Goal: Task Accomplishment & Management: Complete application form

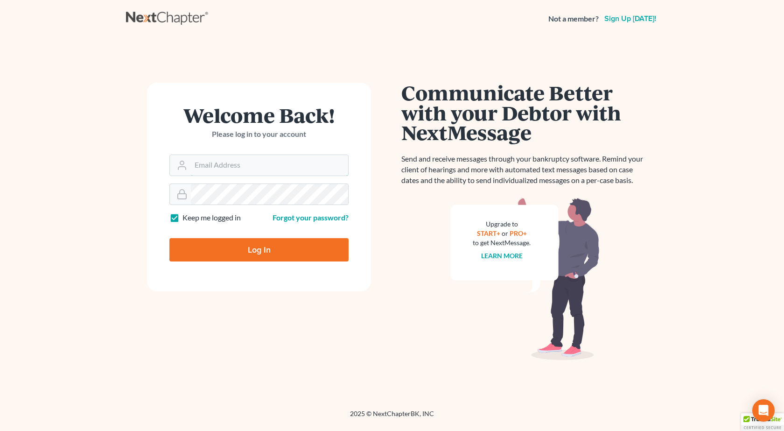
type input "pappas@spjlaw.net"
click at [27, 190] on main "Welcome Back! Please log in to your account Email Address pappas@spjlaw.net Pas…" at bounding box center [392, 211] width 784 height 349
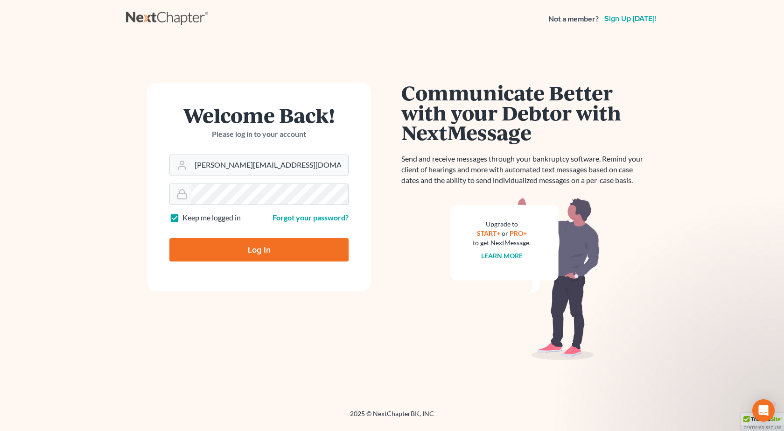
click at [169, 238] on input "Log In" at bounding box center [258, 249] width 179 height 23
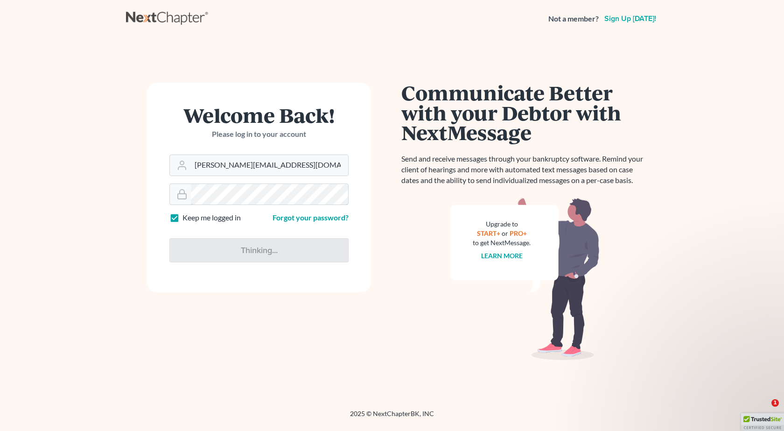
type input "Thinking..."
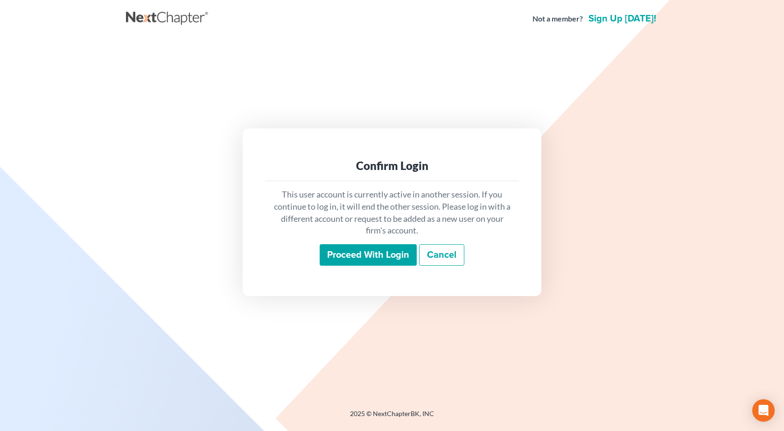
click at [398, 260] on input "Proceed with login" at bounding box center [368, 254] width 97 height 21
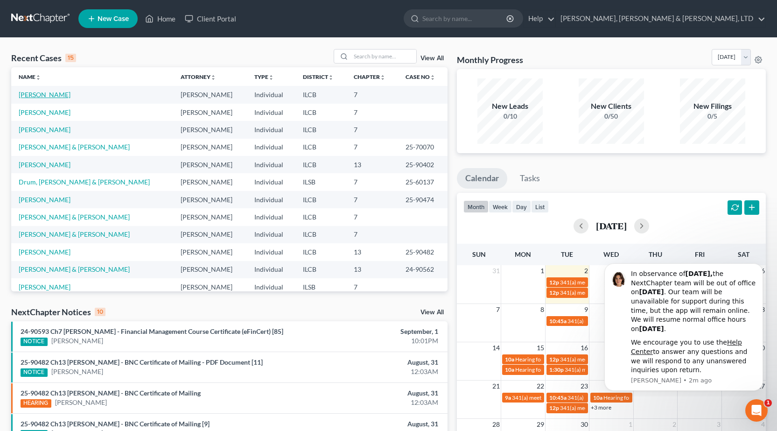
click at [42, 97] on link "[PERSON_NAME]" at bounding box center [45, 95] width 52 height 8
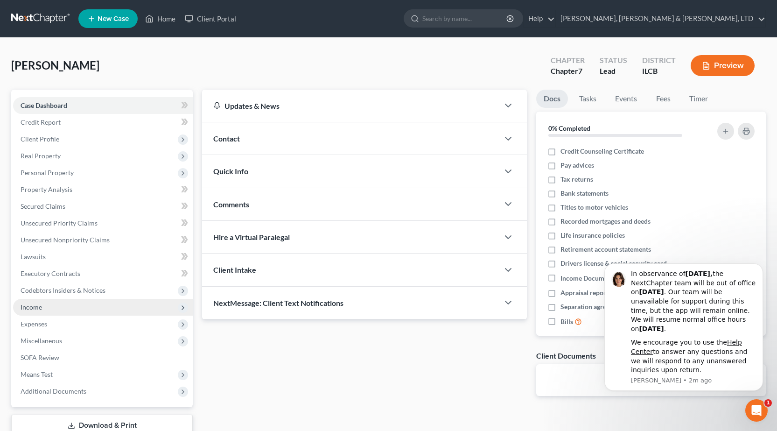
click at [42, 310] on span "Income" at bounding box center [103, 307] width 180 height 17
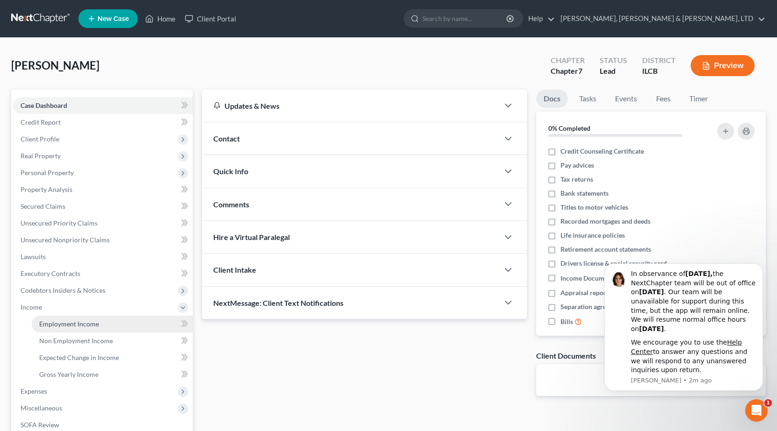
click at [84, 323] on span "Employment Income" at bounding box center [69, 324] width 60 height 8
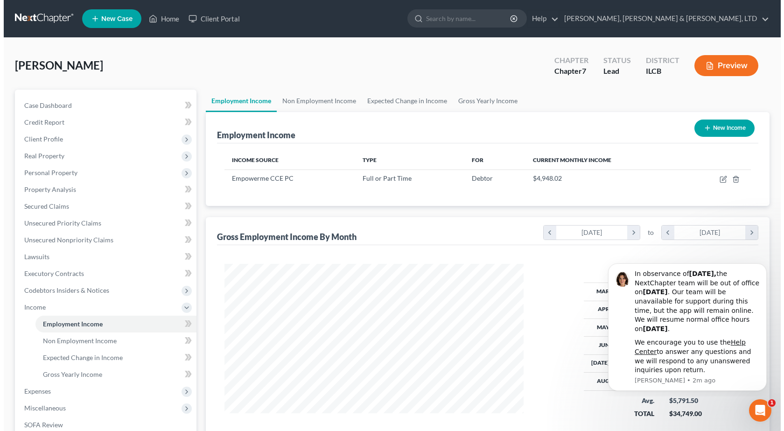
scroll to position [168, 318]
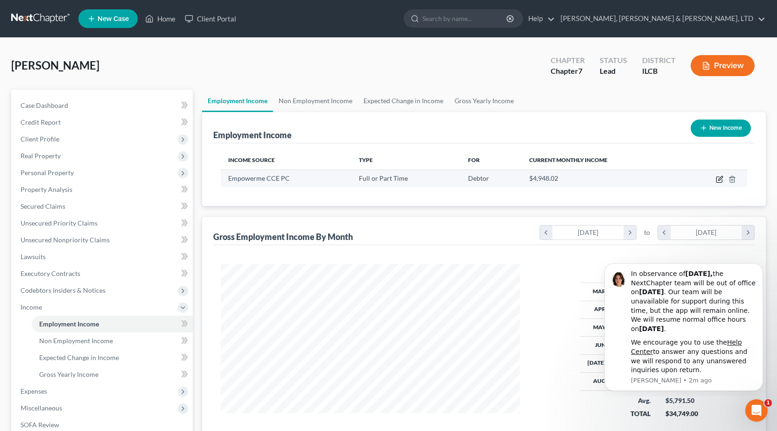
click at [722, 183] on icon "button" at bounding box center [720, 180] width 6 height 6
select select "0"
select select "26"
select select "2"
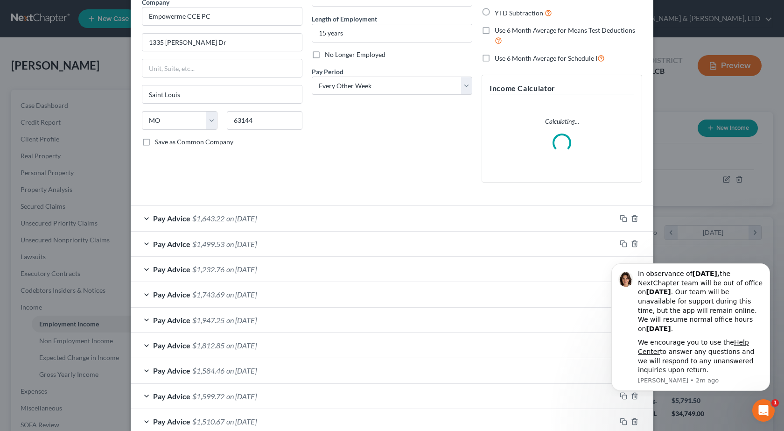
scroll to position [80, 0]
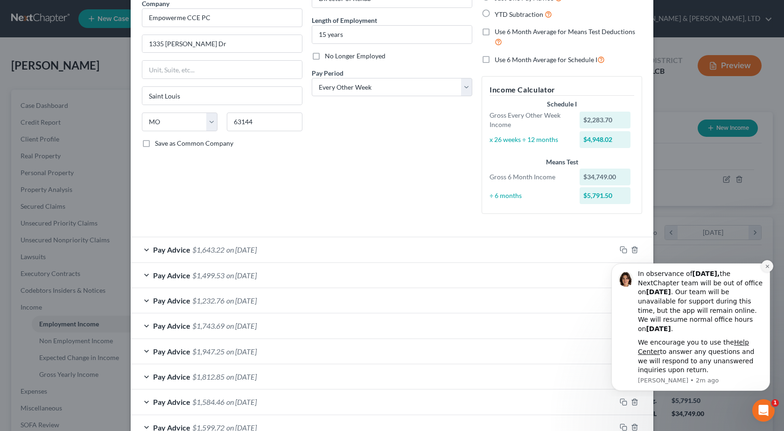
click at [769, 266] on icon "Dismiss notification" at bounding box center [767, 266] width 3 height 3
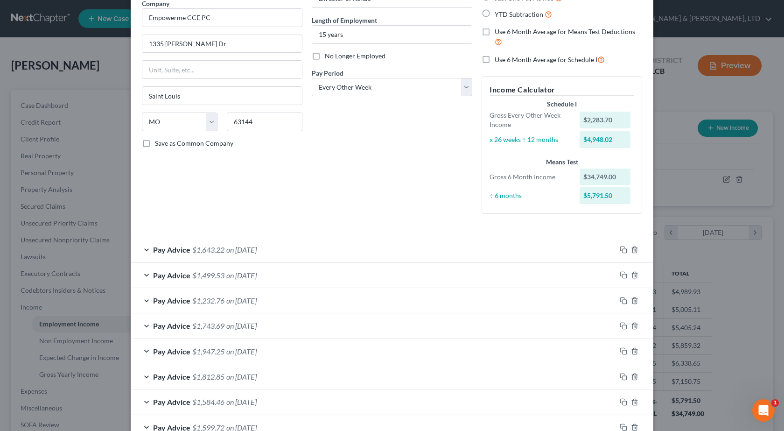
click at [89, 202] on div "Edit Income Source × Employment Type * Select Full or [DEMOGRAPHIC_DATA] Employ…" at bounding box center [392, 215] width 784 height 431
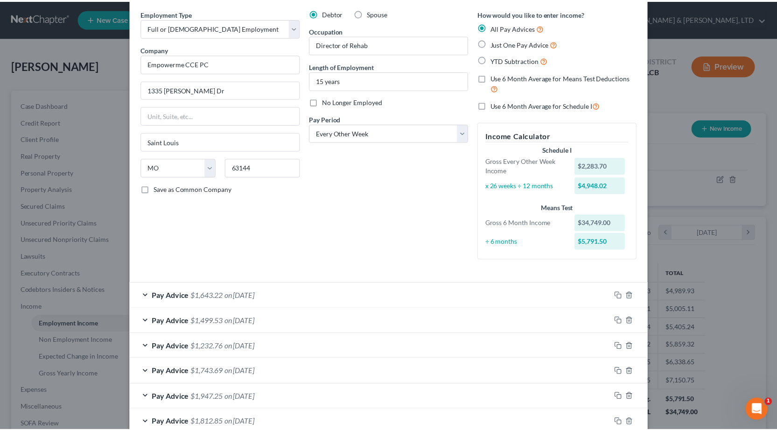
scroll to position [0, 0]
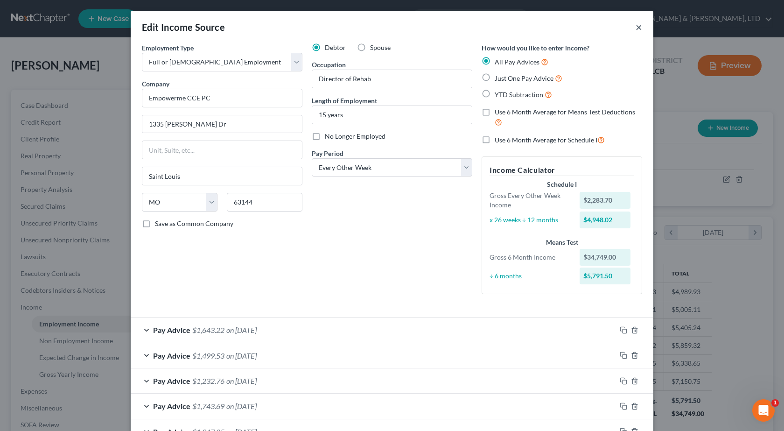
click at [636, 28] on button "×" at bounding box center [639, 26] width 7 height 11
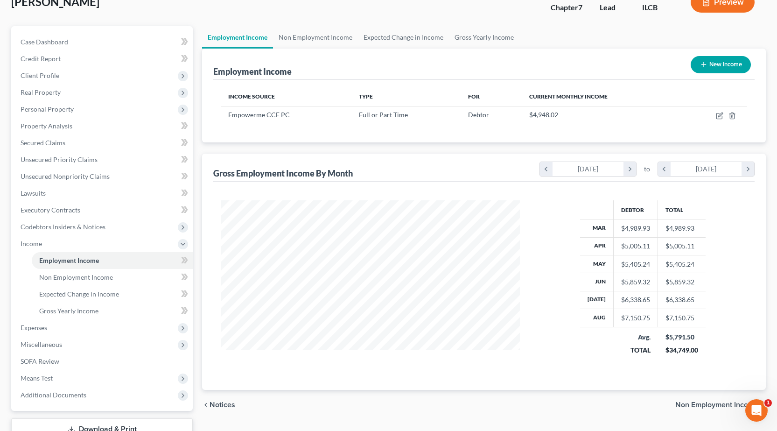
scroll to position [133, 0]
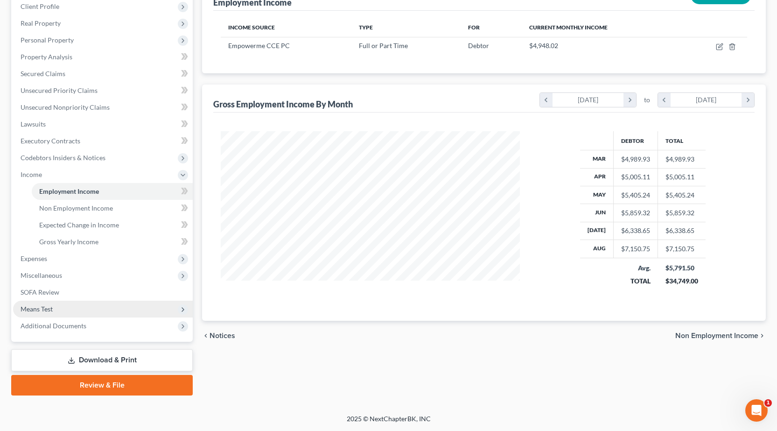
click at [103, 312] on span "Means Test" at bounding box center [103, 309] width 180 height 17
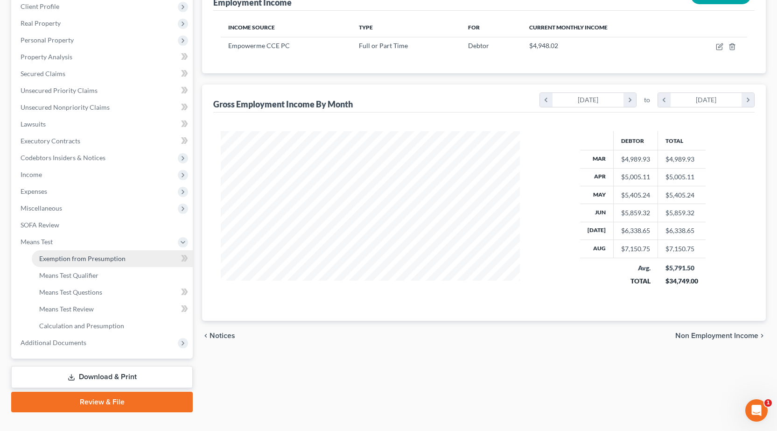
click at [96, 258] on span "Exemption from Presumption" at bounding box center [82, 258] width 86 height 8
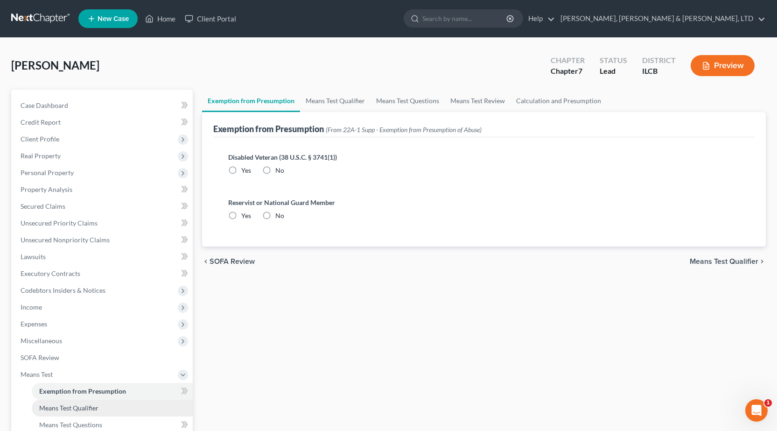
click at [75, 405] on span "Means Test Qualifier" at bounding box center [68, 408] width 59 height 8
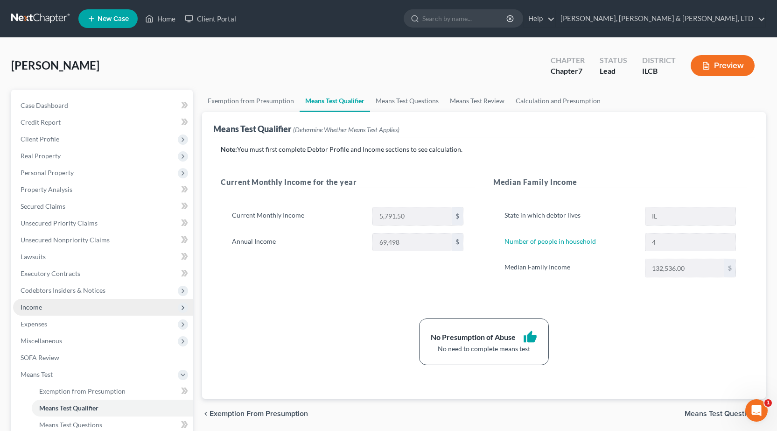
click at [83, 304] on span "Income" at bounding box center [103, 307] width 180 height 17
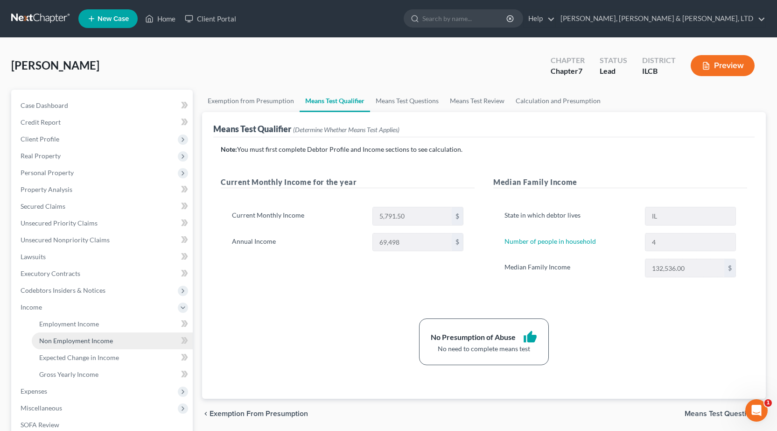
click at [80, 332] on link "Non Employment Income" at bounding box center [112, 340] width 161 height 17
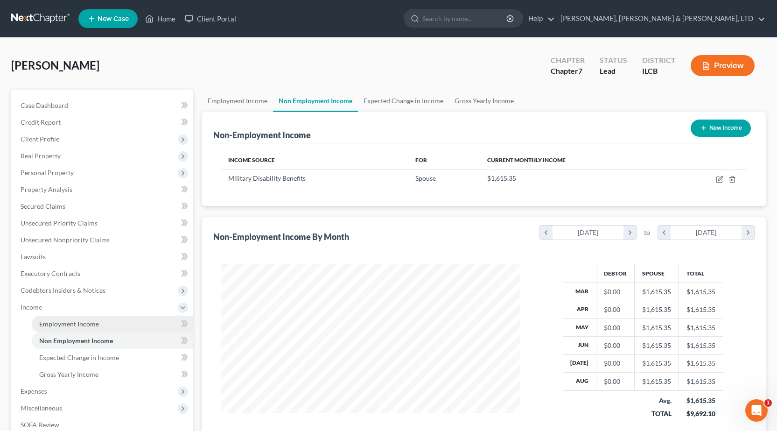
click at [82, 321] on span "Employment Income" at bounding box center [69, 324] width 60 height 8
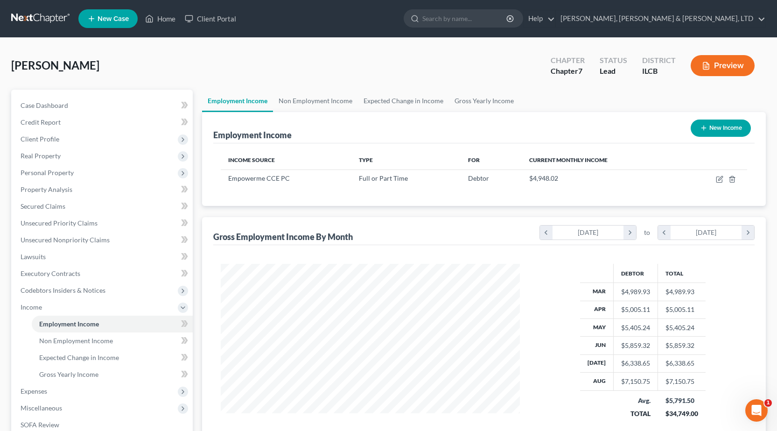
scroll to position [168, 318]
click at [63, 343] on span "Non Employment Income" at bounding box center [76, 341] width 74 height 8
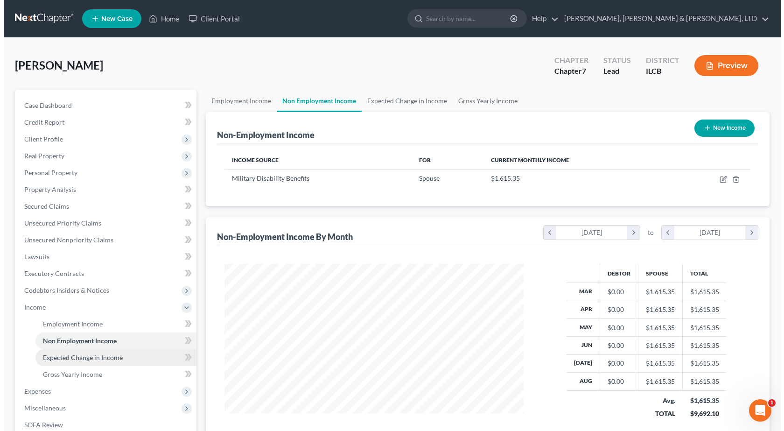
scroll to position [168, 318]
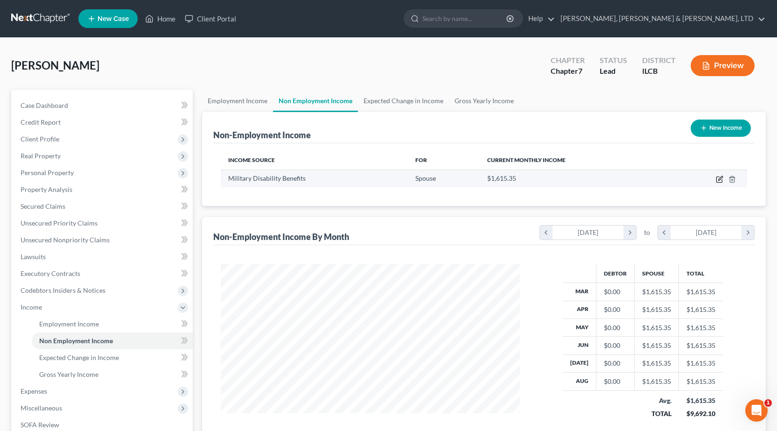
click at [721, 179] on icon "button" at bounding box center [721, 178] width 4 height 4
select select "12"
select select "0"
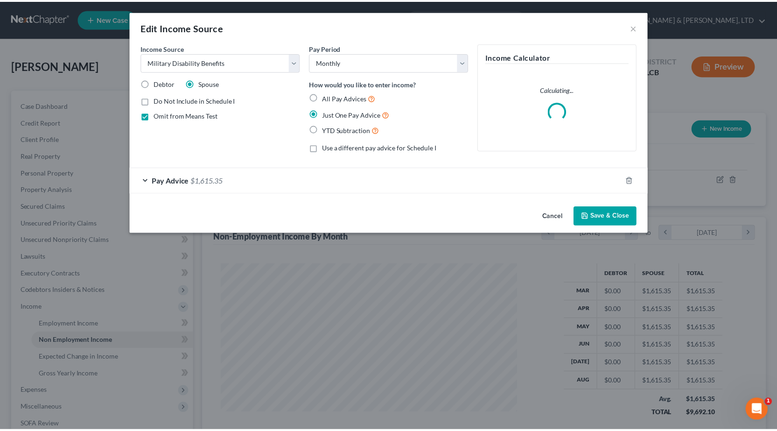
scroll to position [168, 321]
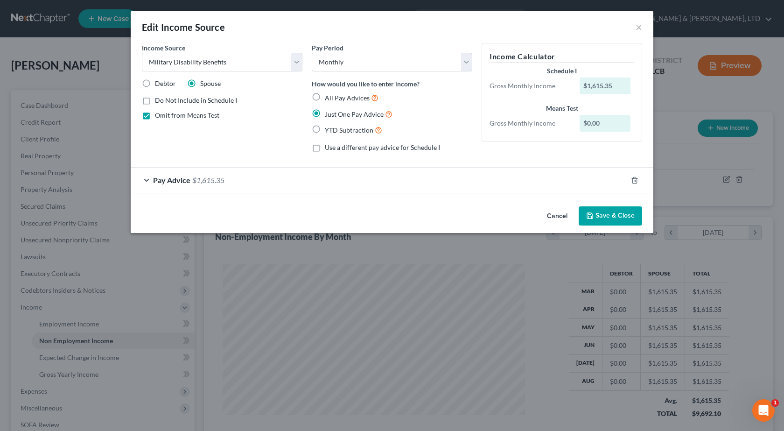
drag, startPoint x: 635, startPoint y: 26, endPoint x: 642, endPoint y: 28, distance: 7.2
click at [636, 26] on div "Edit Income Source ×" at bounding box center [392, 27] width 523 height 32
click at [642, 28] on div "Edit Income Source ×" at bounding box center [392, 27] width 523 height 32
drag, startPoint x: 640, startPoint y: 28, endPoint x: 614, endPoint y: 30, distance: 25.7
click at [639, 28] on button "×" at bounding box center [639, 26] width 7 height 11
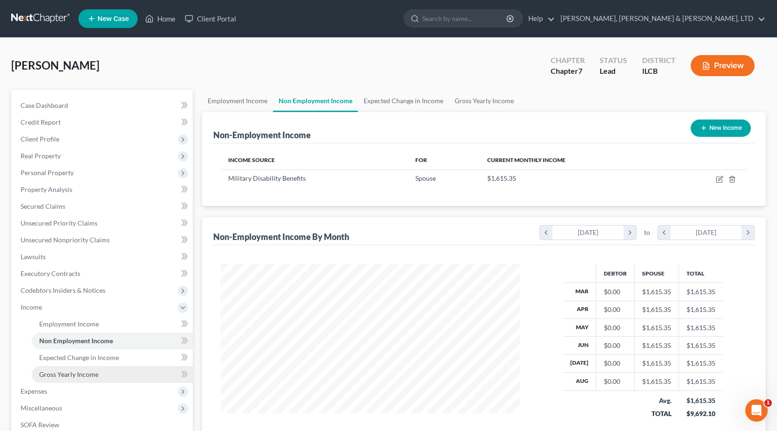
scroll to position [133, 0]
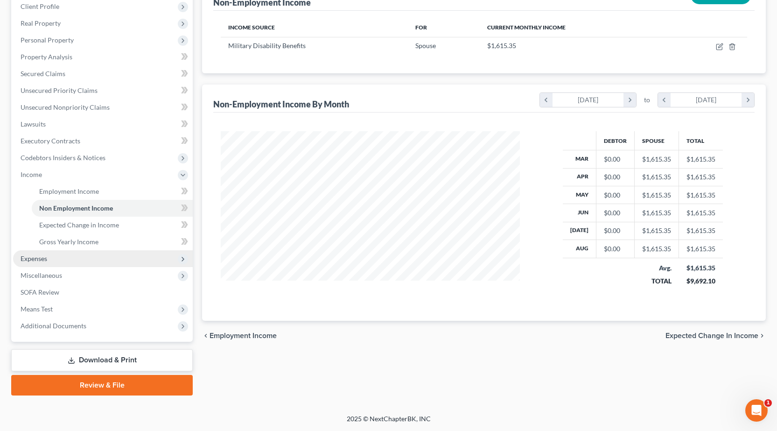
click at [51, 257] on span "Expenses" at bounding box center [103, 258] width 180 height 17
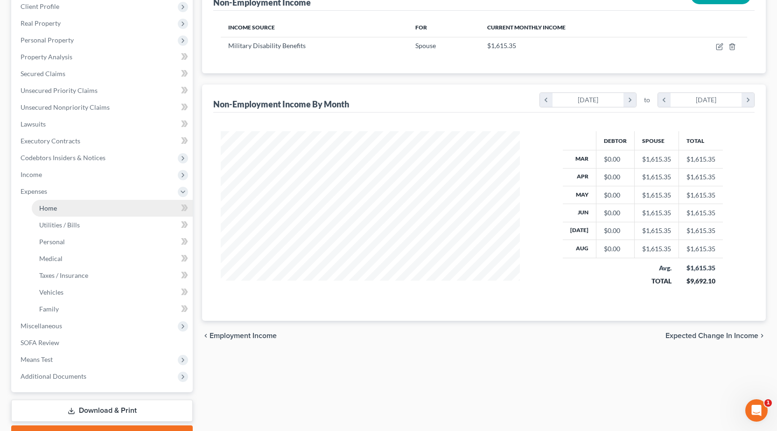
click at [57, 210] on link "Home" at bounding box center [112, 208] width 161 height 17
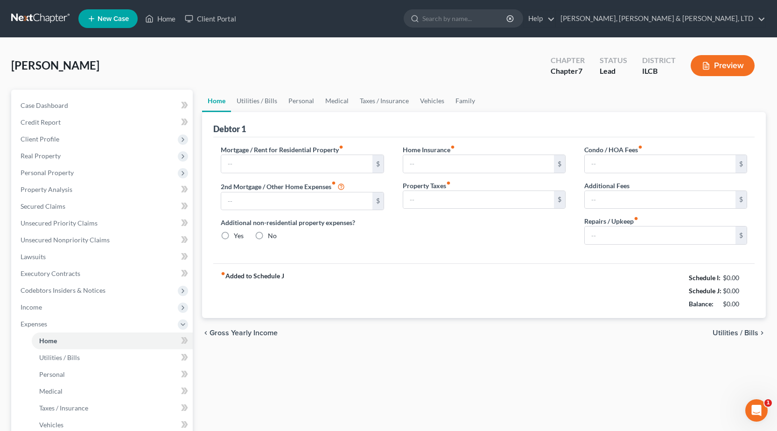
type input "1,297.29"
type input "0.00"
radio input "true"
type input "0.00"
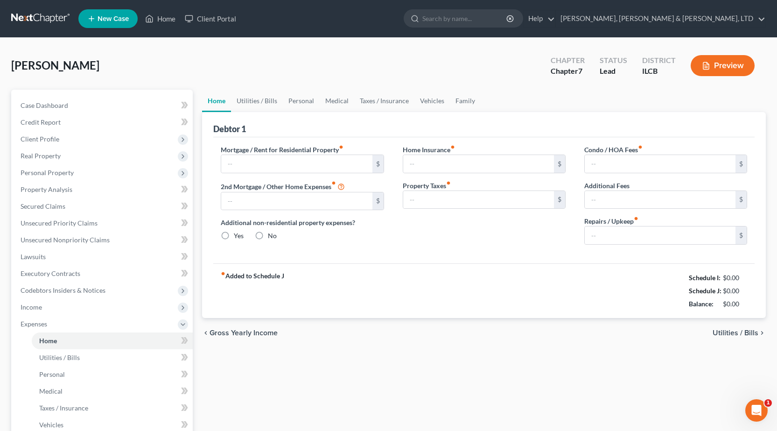
type input "0.00"
click at [256, 106] on link "Utilities / Bills" at bounding box center [257, 101] width 52 height 22
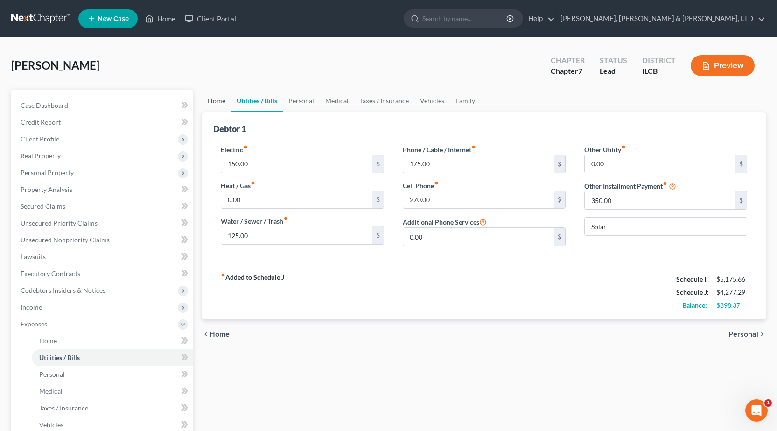
click at [212, 101] on link "Home" at bounding box center [216, 101] width 29 height 22
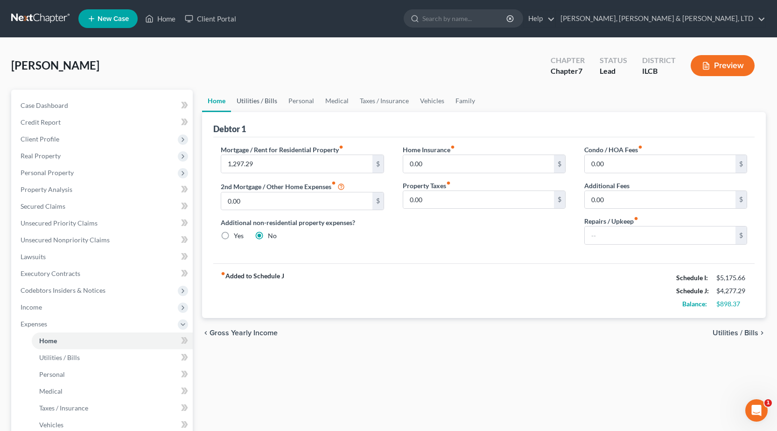
click at [246, 106] on link "Utilities / Bills" at bounding box center [257, 101] width 52 height 22
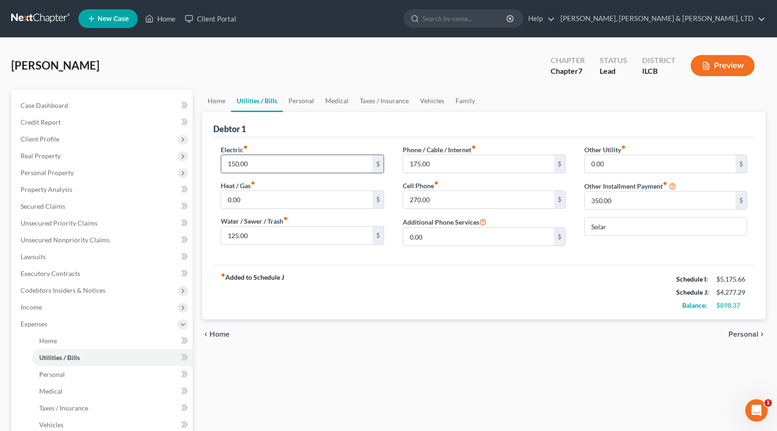
click at [250, 161] on input "150.00" at bounding box center [296, 164] width 151 height 18
click at [313, 99] on link "Personal" at bounding box center [301, 101] width 37 height 22
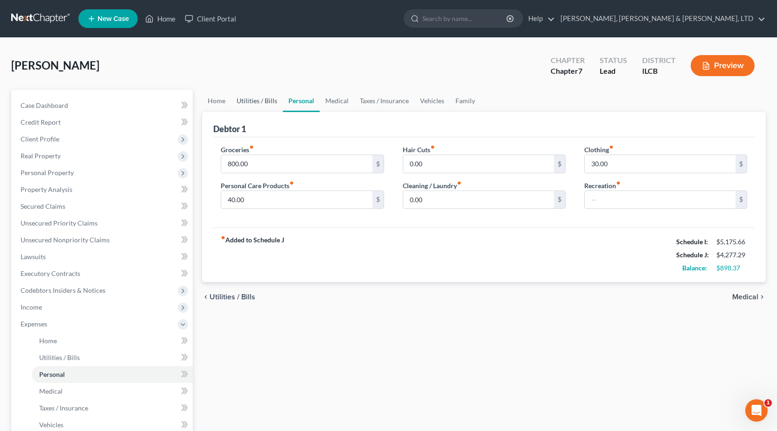
click at [250, 100] on link "Utilities / Bills" at bounding box center [257, 101] width 52 height 22
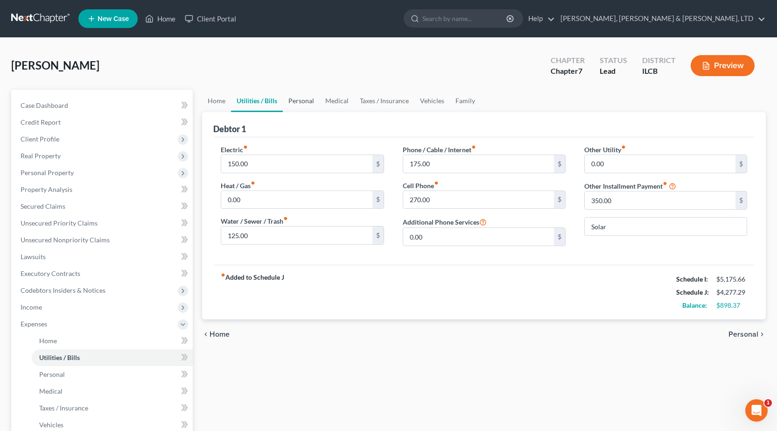
click at [311, 102] on link "Personal" at bounding box center [301, 101] width 37 height 22
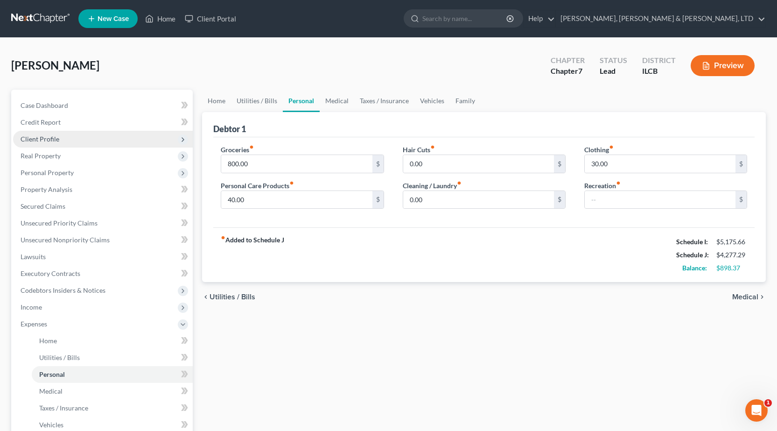
click at [63, 136] on span "Client Profile" at bounding box center [103, 139] width 180 height 17
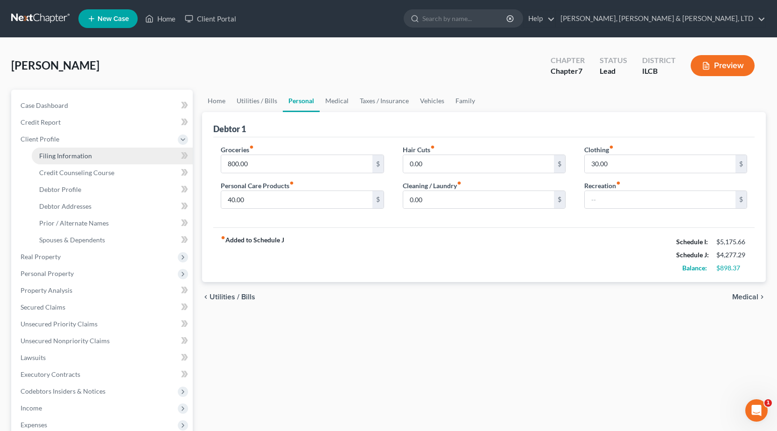
click at [60, 152] on span "Filing Information" at bounding box center [65, 156] width 53 height 8
select select "1"
select select "0"
select select "14"
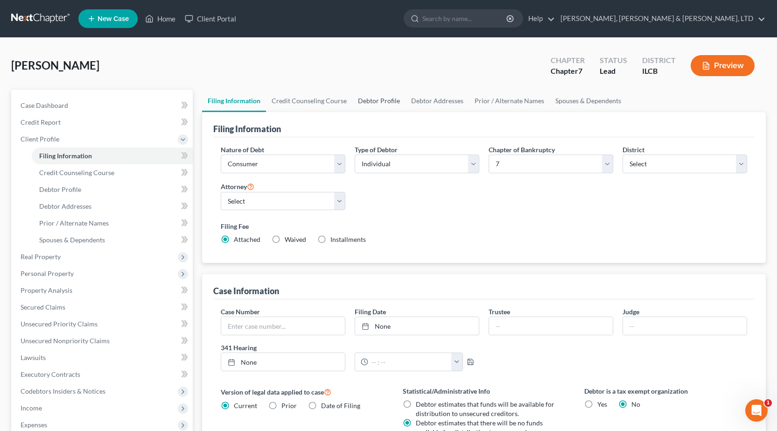
click at [387, 102] on link "Debtor Profile" at bounding box center [379, 101] width 53 height 22
select select "1"
select select "3"
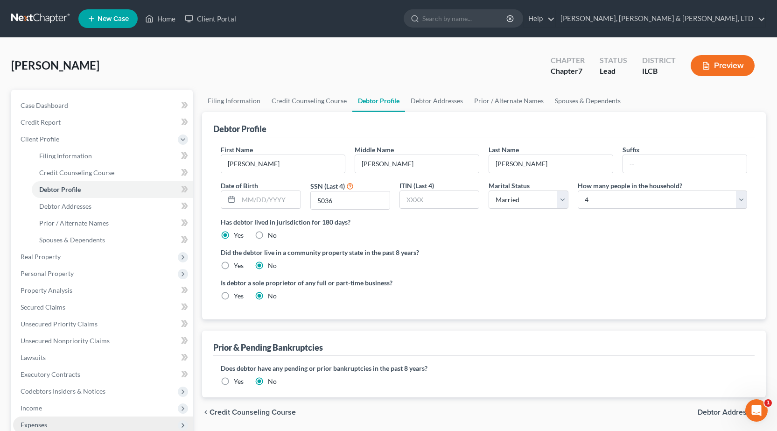
scroll to position [47, 0]
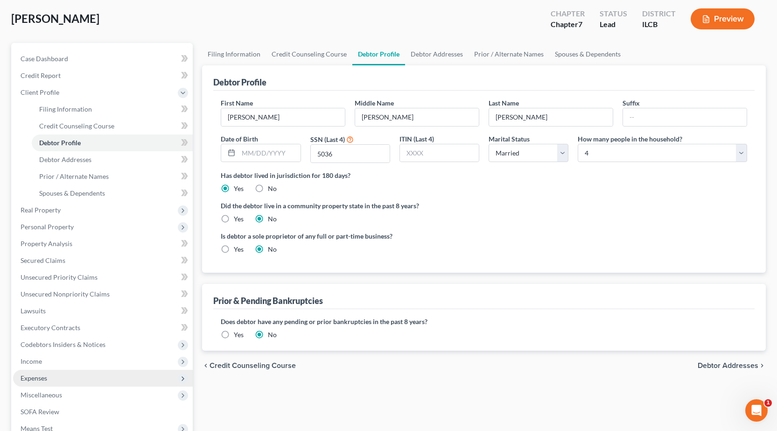
click at [50, 380] on span "Expenses" at bounding box center [103, 378] width 180 height 17
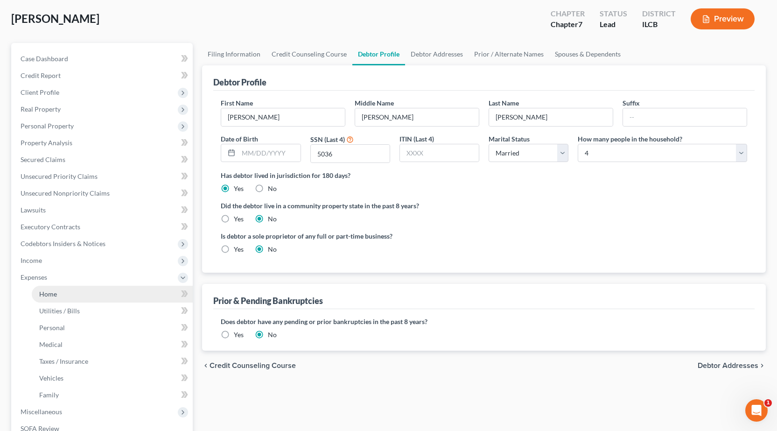
click at [71, 300] on link "Home" at bounding box center [112, 294] width 161 height 17
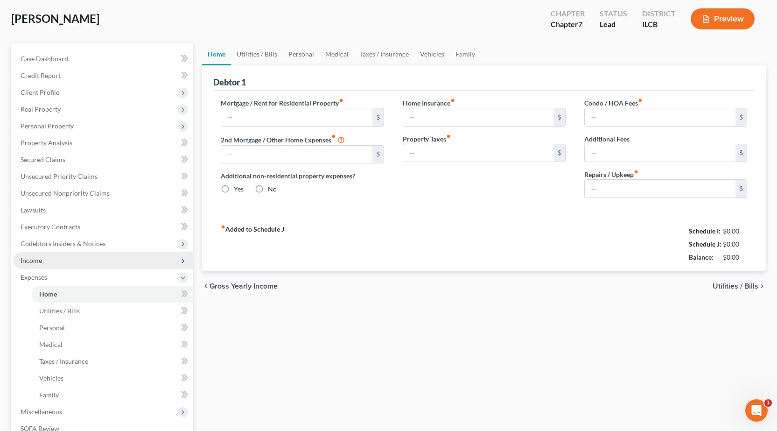
type input "1,297.29"
type input "0.00"
radio input "true"
type input "0.00"
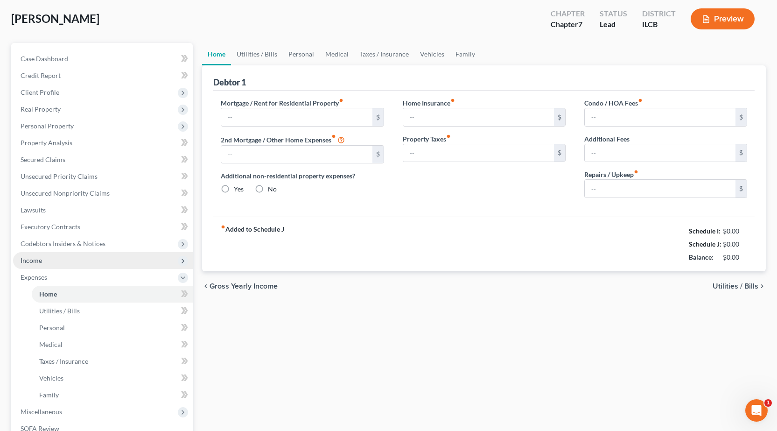
type input "0.00"
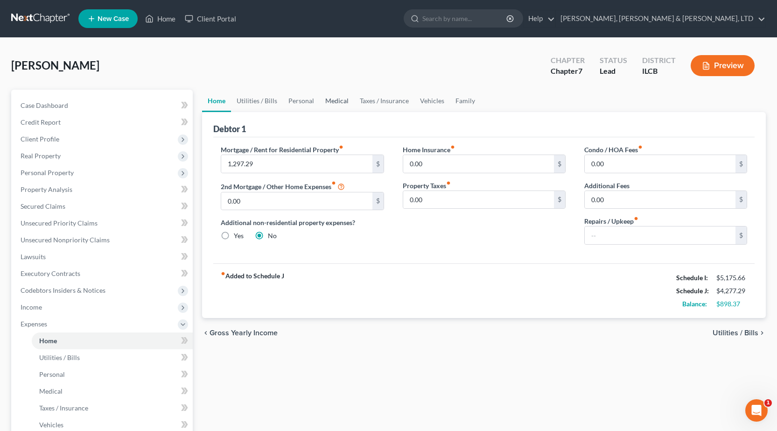
click at [333, 100] on link "Medical" at bounding box center [337, 101] width 35 height 22
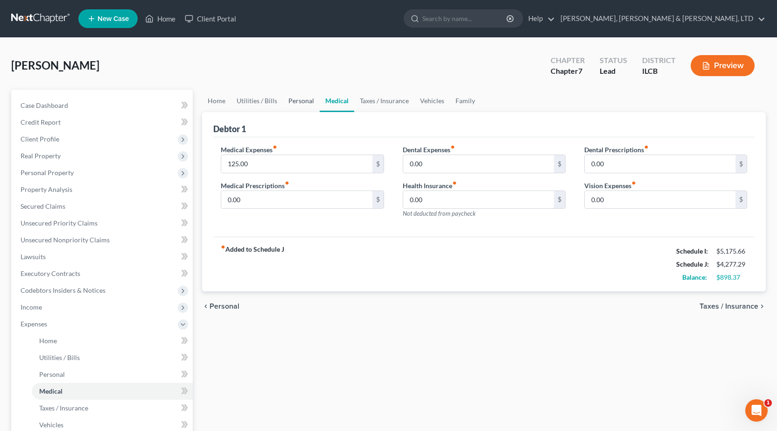
click at [300, 100] on link "Personal" at bounding box center [301, 101] width 37 height 22
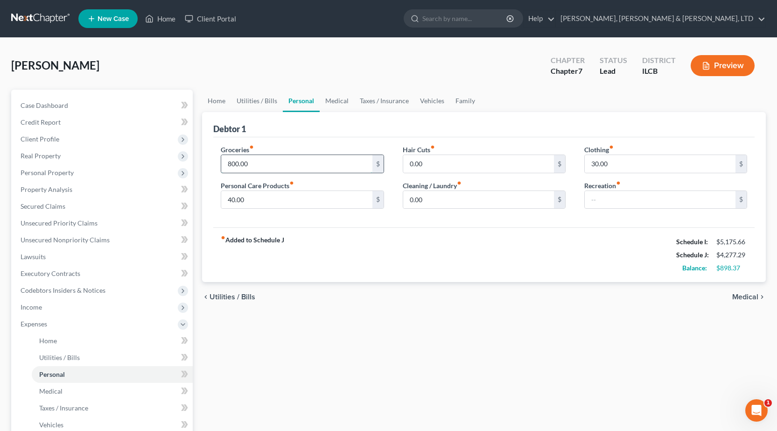
click at [267, 167] on input "800.00" at bounding box center [296, 164] width 151 height 18
type input "1,250"
click at [612, 160] on input "30.00" at bounding box center [660, 164] width 151 height 18
type input "250"
click at [293, 201] on input "40.00" at bounding box center [296, 200] width 151 height 18
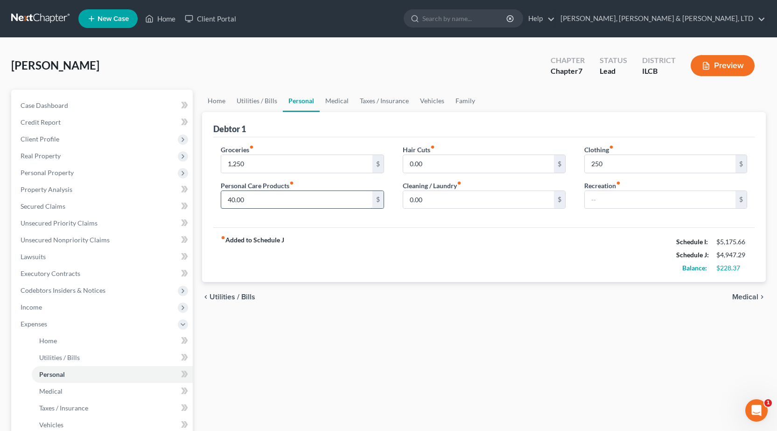
click at [293, 201] on input "40.00" at bounding box center [296, 200] width 151 height 18
type input "100"
drag, startPoint x: 334, startPoint y: 338, endPoint x: 329, endPoint y: 268, distance: 70.7
click at [337, 335] on div "Home Utilities / Bills Personal Medical Taxes / Insurance Vehicles Family Debto…" at bounding box center [483, 334] width 573 height 489
click at [243, 94] on link "Utilities / Bills" at bounding box center [257, 101] width 52 height 22
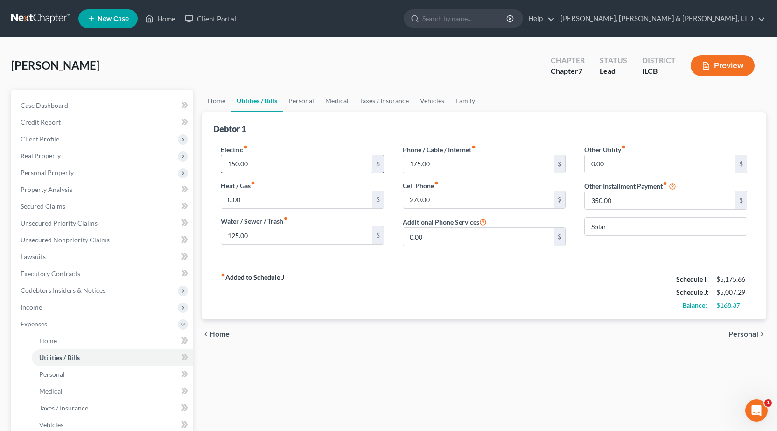
click at [281, 169] on input "150.00" at bounding box center [296, 164] width 151 height 18
type input "200"
click at [424, 372] on div "Home Utilities / Bills Personal Medical Taxes / Insurance Vehicles Family Debto…" at bounding box center [483, 334] width 573 height 489
click at [219, 105] on link "Home" at bounding box center [216, 101] width 29 height 22
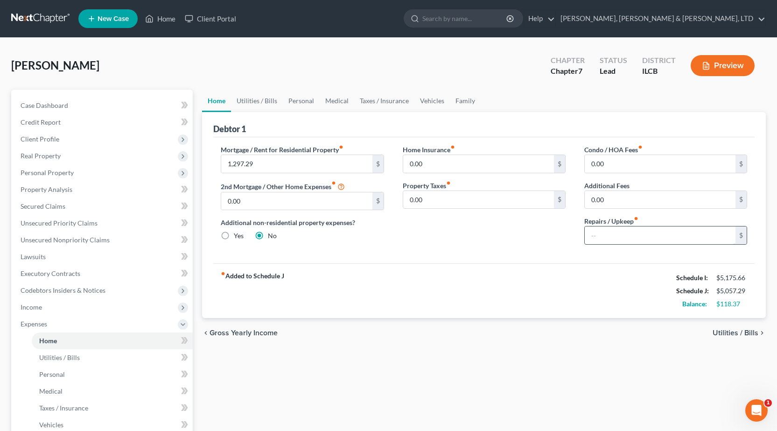
click at [627, 239] on input "text" at bounding box center [660, 235] width 151 height 18
type input "100"
click at [438, 341] on div "chevron_left Gross Yearly Income Utilities / Bills chevron_right" at bounding box center [484, 333] width 564 height 30
click at [251, 100] on link "Utilities / Bills" at bounding box center [257, 101] width 52 height 22
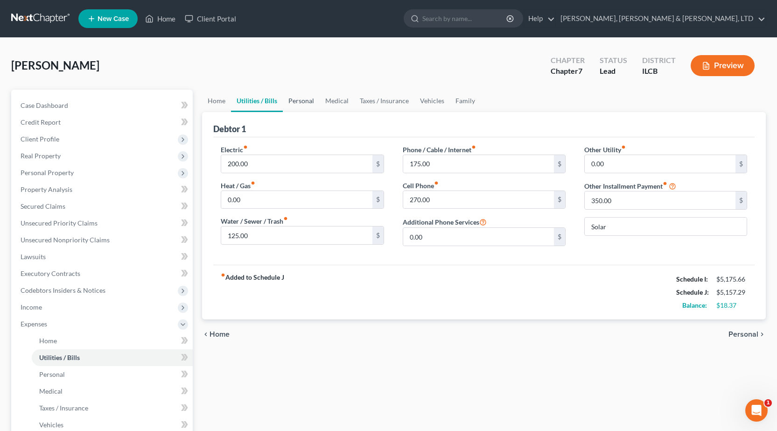
click at [303, 99] on link "Personal" at bounding box center [301, 101] width 37 height 22
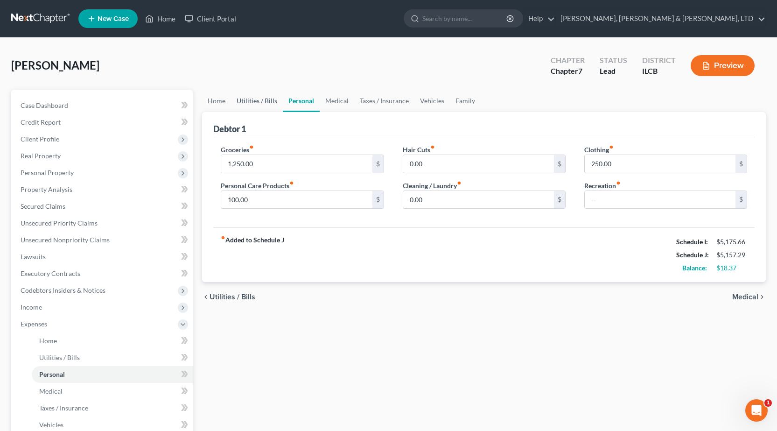
click at [247, 102] on link "Utilities / Bills" at bounding box center [257, 101] width 52 height 22
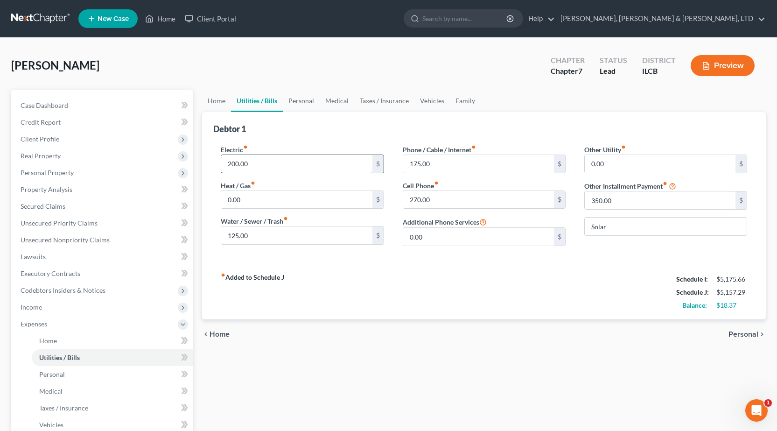
click at [267, 165] on input "200.00" at bounding box center [296, 164] width 151 height 18
type input "150"
click at [466, 404] on div "Home Utilities / Bills Personal Medical Taxes / Insurance Vehicles Family Debto…" at bounding box center [483, 334] width 573 height 489
click at [305, 107] on link "Personal" at bounding box center [301, 101] width 37 height 22
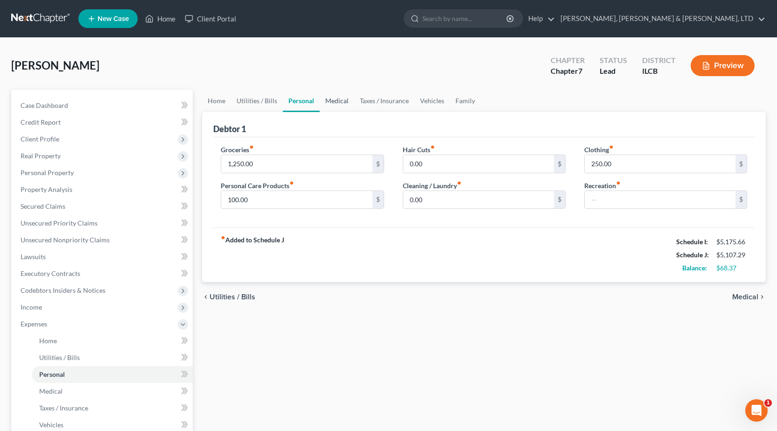
click at [337, 106] on link "Medical" at bounding box center [337, 101] width 35 height 22
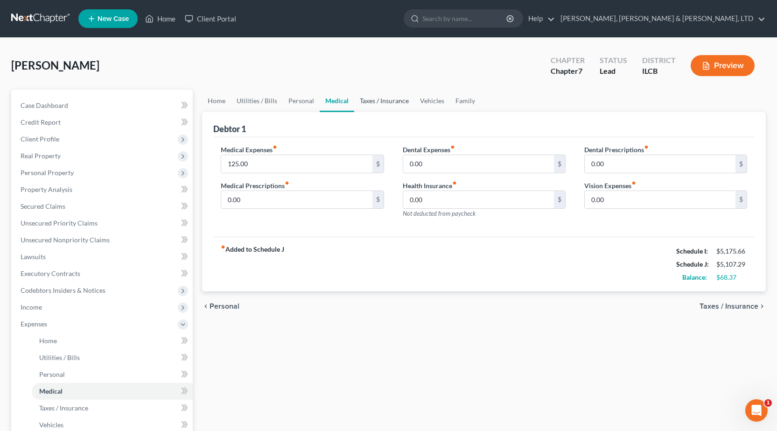
click at [385, 103] on link "Taxes / Insurance" at bounding box center [384, 101] width 60 height 22
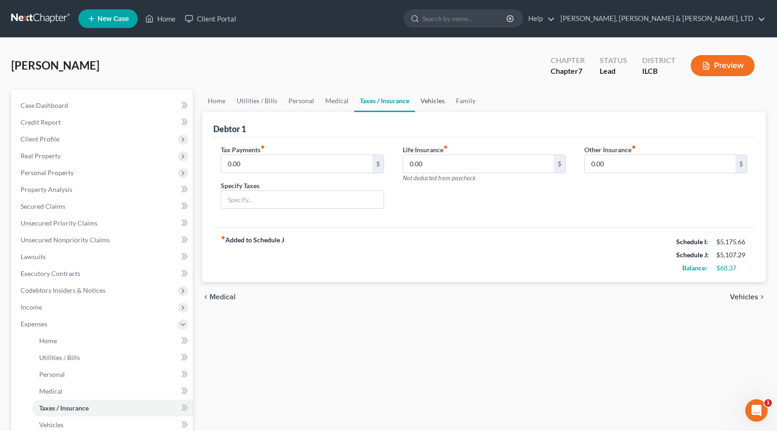
click at [428, 101] on link "Vehicles" at bounding box center [432, 101] width 35 height 22
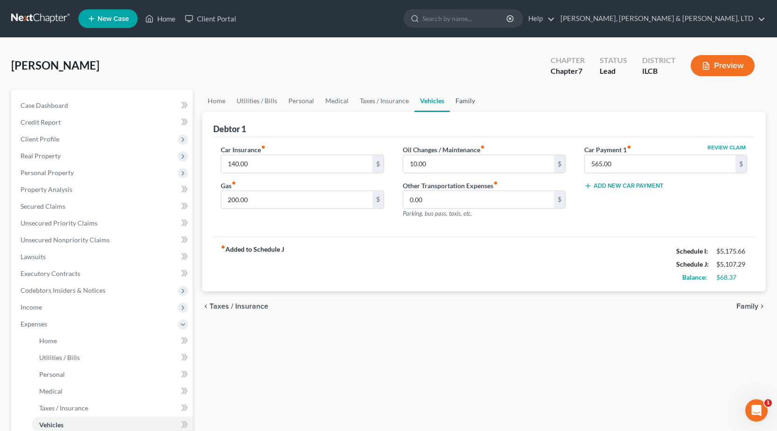
click at [462, 104] on link "Family" at bounding box center [465, 101] width 31 height 22
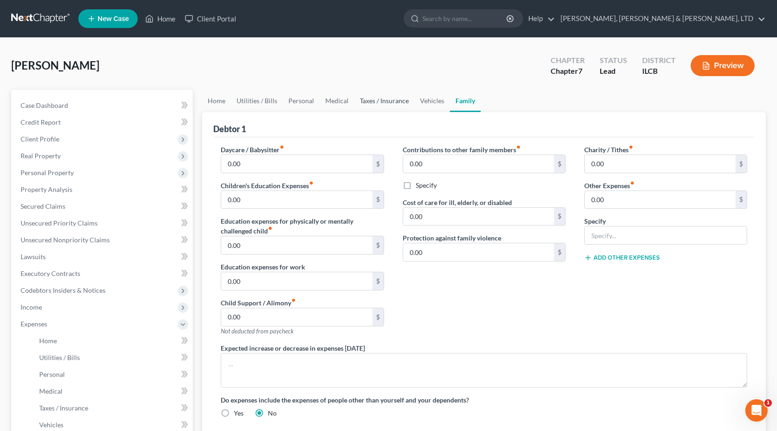
click at [392, 101] on link "Taxes / Insurance" at bounding box center [384, 101] width 60 height 22
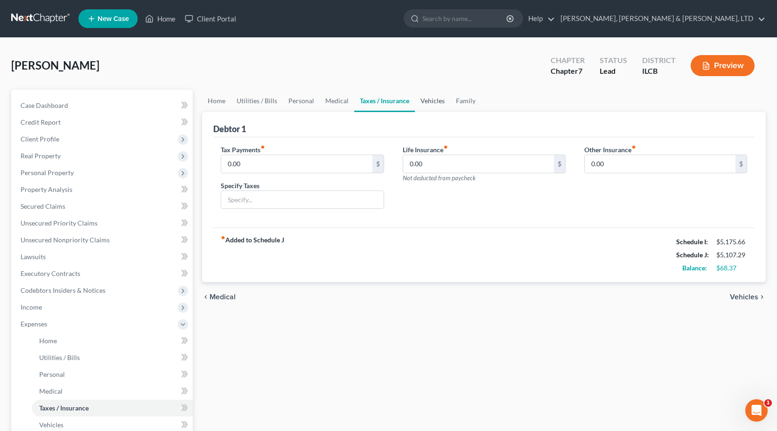
click at [435, 101] on link "Vehicles" at bounding box center [432, 101] width 35 height 22
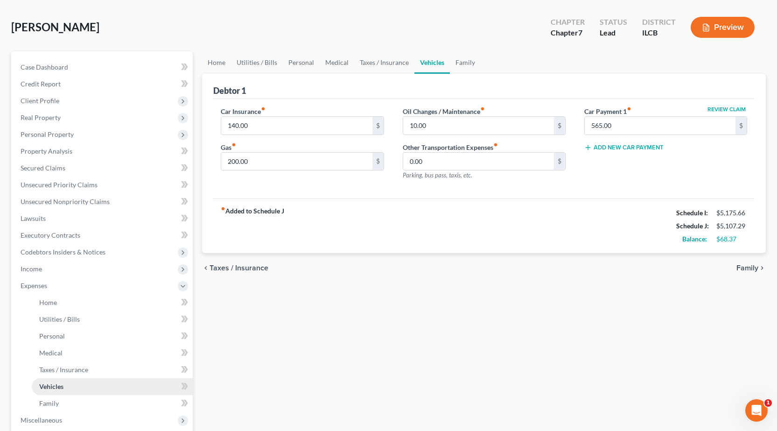
scroll to position [93, 0]
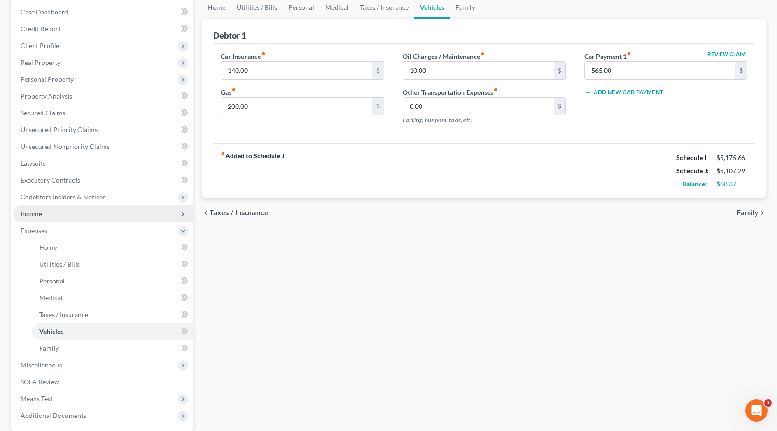
click at [65, 213] on span "Income" at bounding box center [103, 213] width 180 height 17
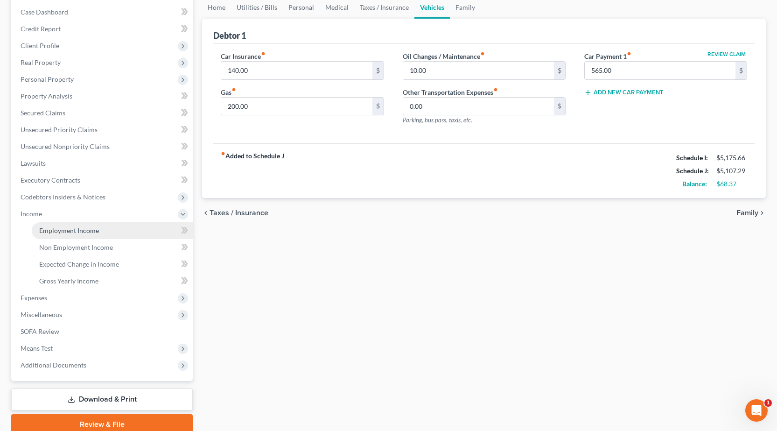
click at [93, 231] on span "Employment Income" at bounding box center [69, 230] width 60 height 8
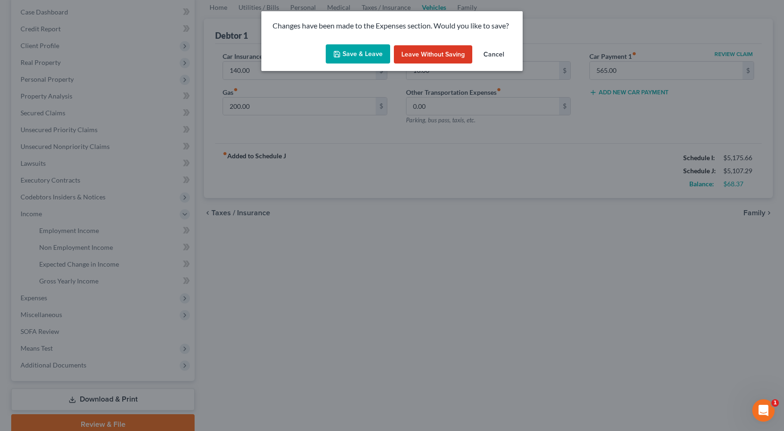
click at [357, 60] on button "Save & Leave" at bounding box center [358, 54] width 64 height 20
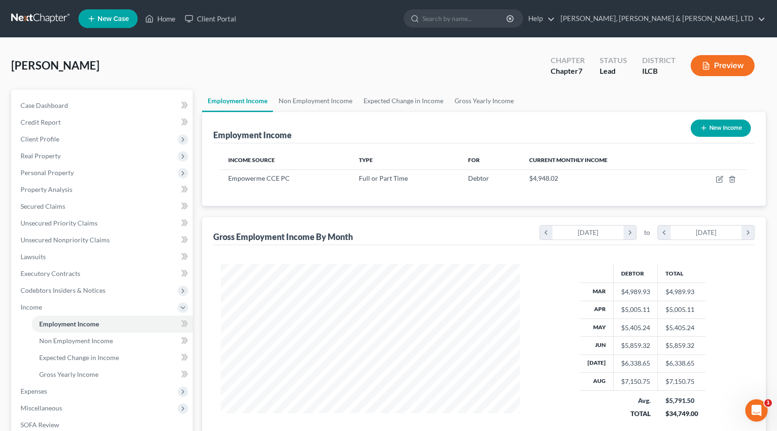
scroll to position [168, 318]
